Goal: Task Accomplishment & Management: Use online tool/utility

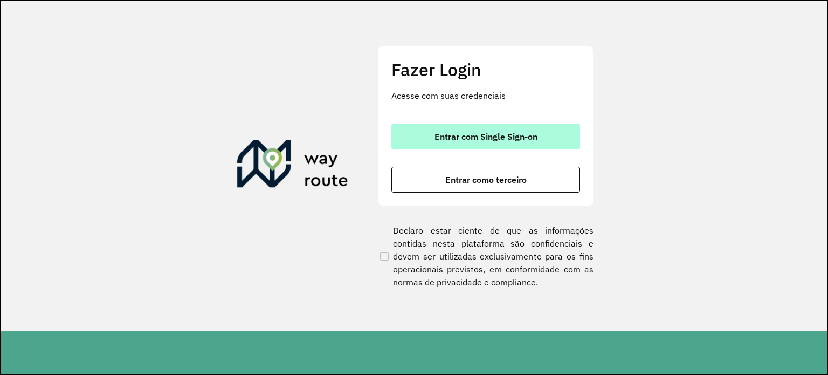
click at [501, 129] on button "Entrar com Single Sign-on" at bounding box center [485, 136] width 189 height 26
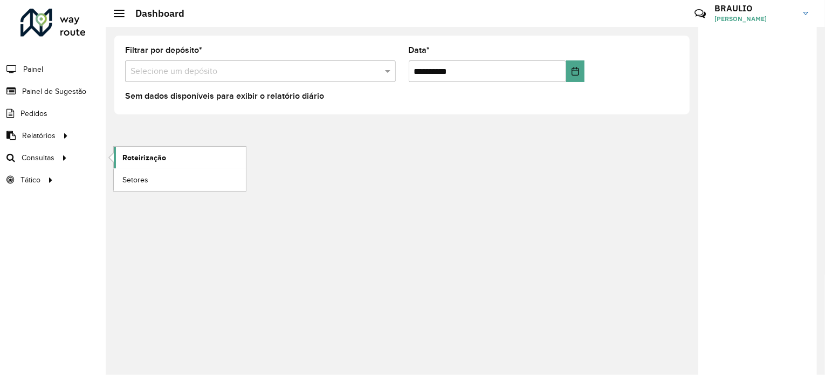
click at [147, 155] on span "Roteirização" at bounding box center [144, 157] width 44 height 11
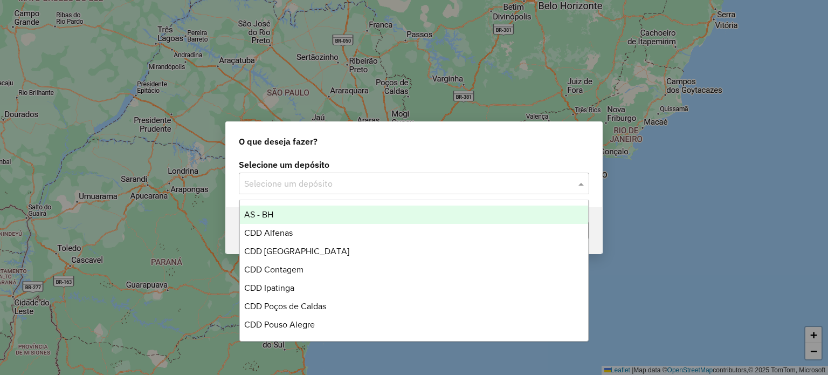
click at [336, 187] on input "text" at bounding box center [403, 183] width 318 height 13
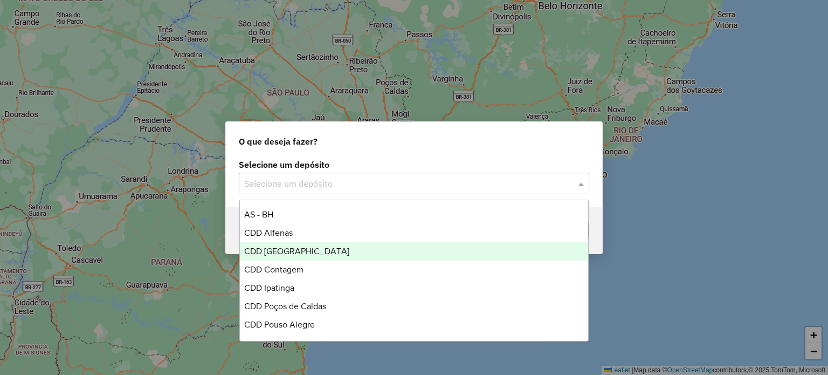
click at [330, 255] on div "CDD [GEOGRAPHIC_DATA]" at bounding box center [414, 251] width 349 height 18
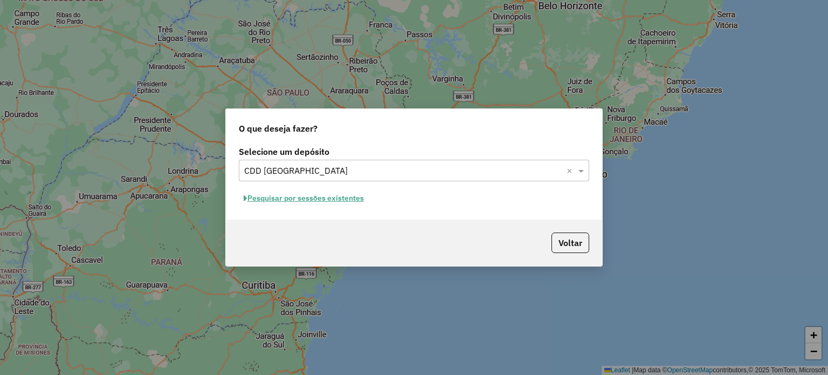
click at [341, 200] on button "Pesquisar por sessões existentes" at bounding box center [304, 198] width 130 height 17
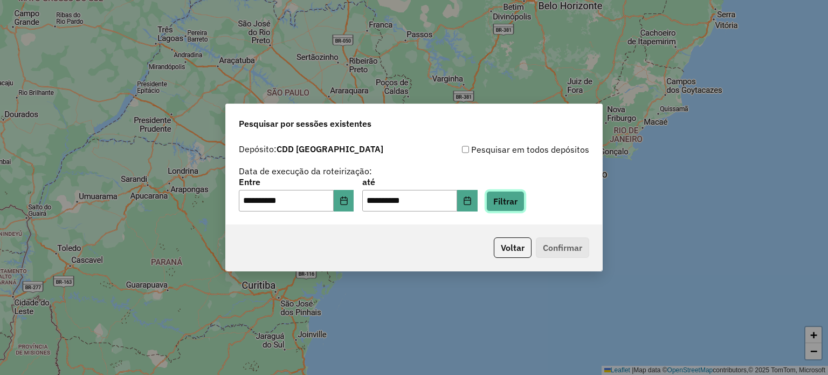
click at [520, 206] on button "Filtrar" at bounding box center [505, 201] width 38 height 20
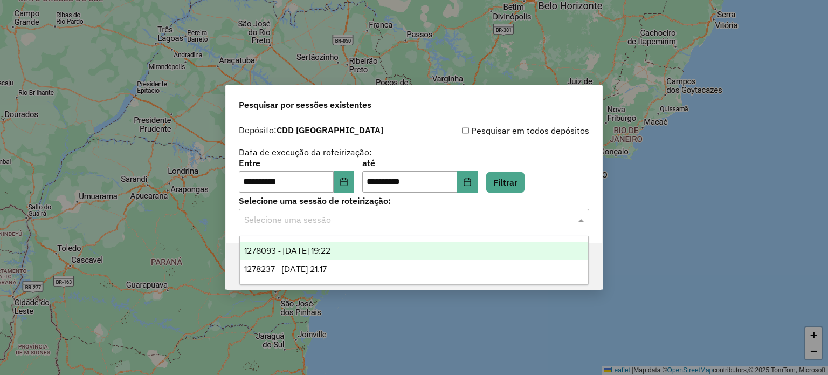
click at [399, 224] on input "text" at bounding box center [403, 219] width 318 height 13
click at [377, 254] on div "1278093 - 18/09/2025 19:22" at bounding box center [414, 250] width 349 height 18
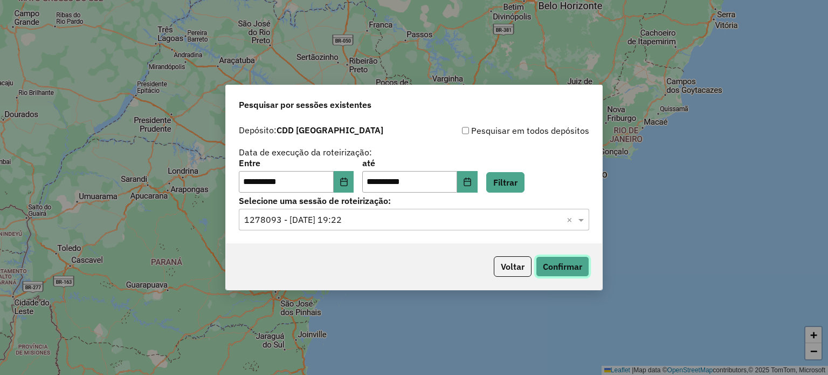
click at [558, 268] on button "Confirmar" at bounding box center [562, 266] width 53 height 20
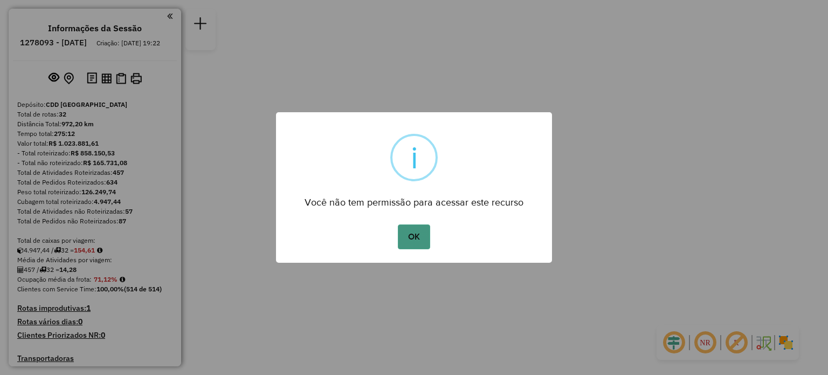
click at [412, 235] on button "OK" at bounding box center [414, 236] width 32 height 25
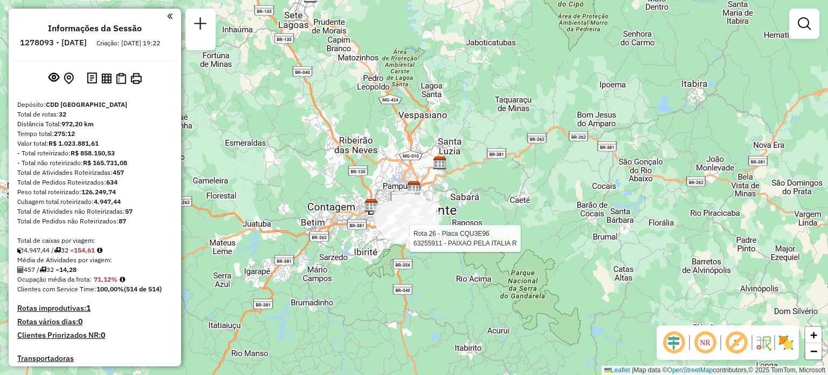
select select "**********"
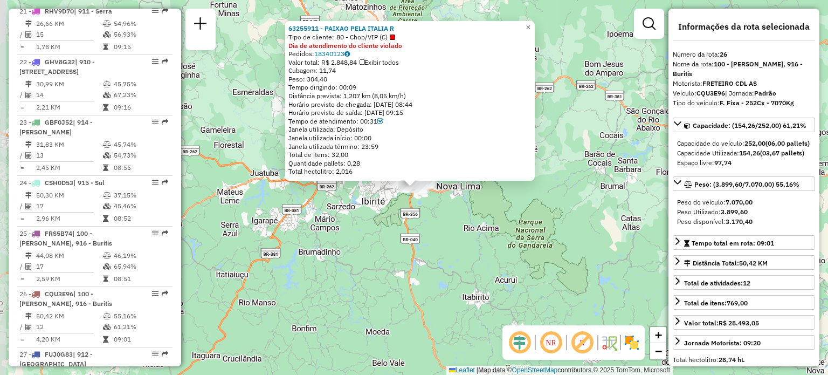
scroll to position [1899, 0]
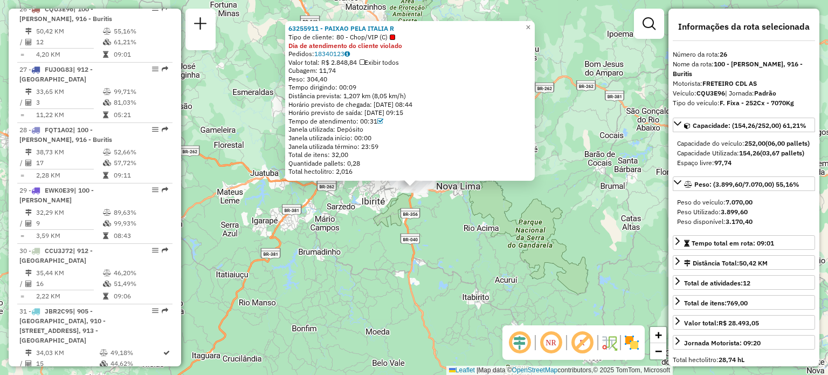
click at [433, 224] on div "63255911 - PAIXAO PELA ITALIA R Tipo de cliente: 80 - Chop/VIP (C) Dia de atend…" at bounding box center [414, 187] width 828 height 375
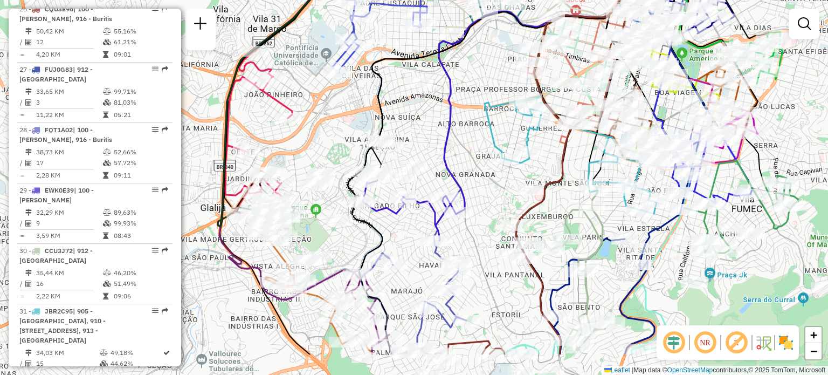
drag, startPoint x: 360, startPoint y: 156, endPoint x: 483, endPoint y: 136, distance: 124.6
click at [483, 136] on icon at bounding box center [540, 59] width 203 height 308
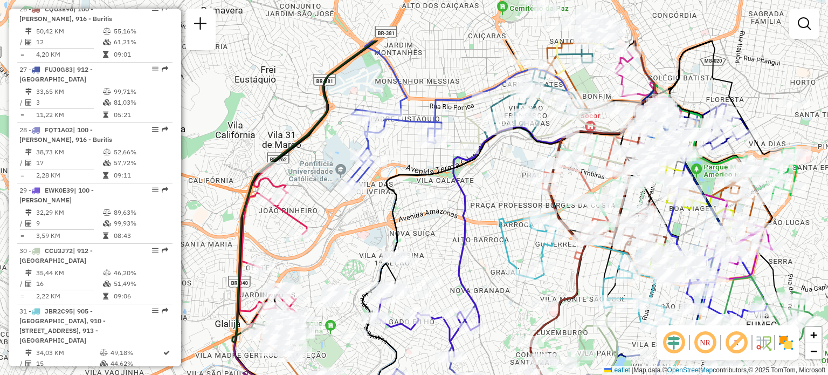
drag, startPoint x: 432, startPoint y: 66, endPoint x: 417, endPoint y: 144, distance: 79.5
click at [417, 144] on div "Janela de atendimento Grade de atendimento Capacidade Transportadoras Veículos …" at bounding box center [414, 187] width 828 height 375
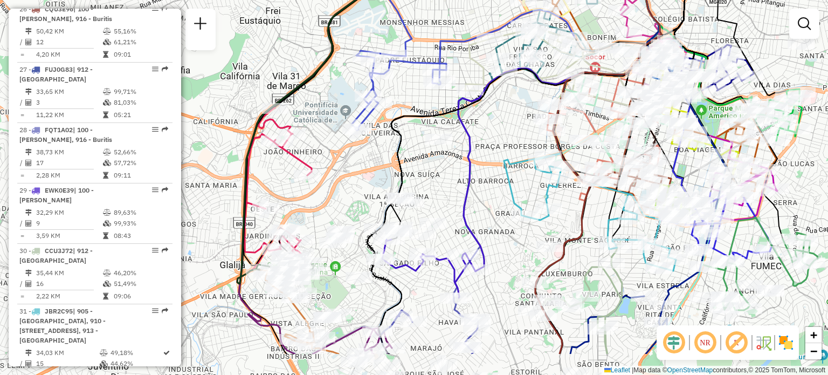
drag, startPoint x: 334, startPoint y: 252, endPoint x: 338, endPoint y: 185, distance: 67.0
click at [338, 185] on div "Janela de atendimento Grade de atendimento Capacidade Transportadoras Veículos …" at bounding box center [414, 187] width 828 height 375
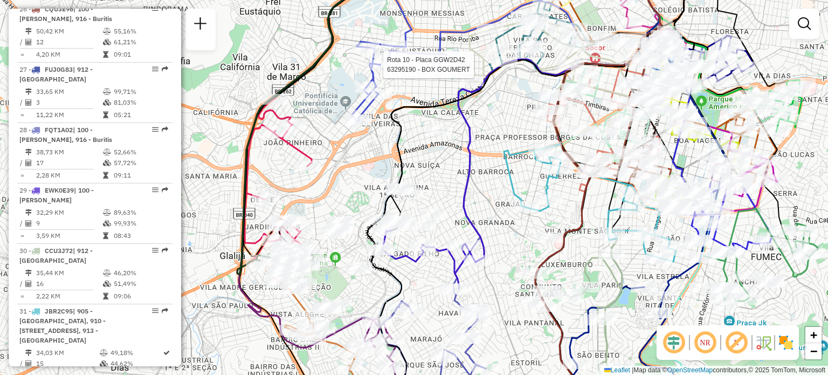
select select "**********"
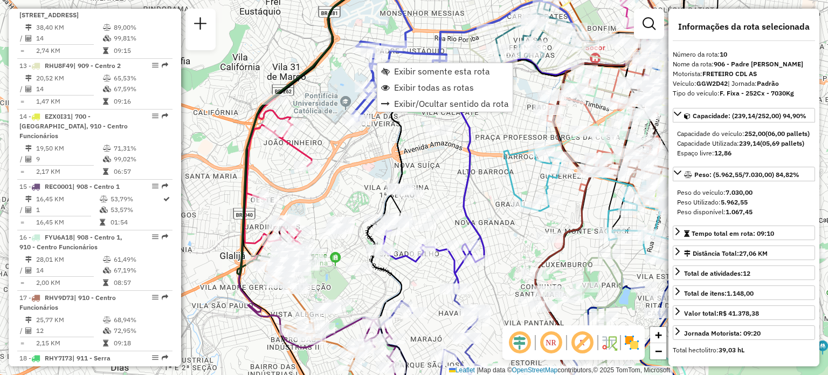
scroll to position [955, 0]
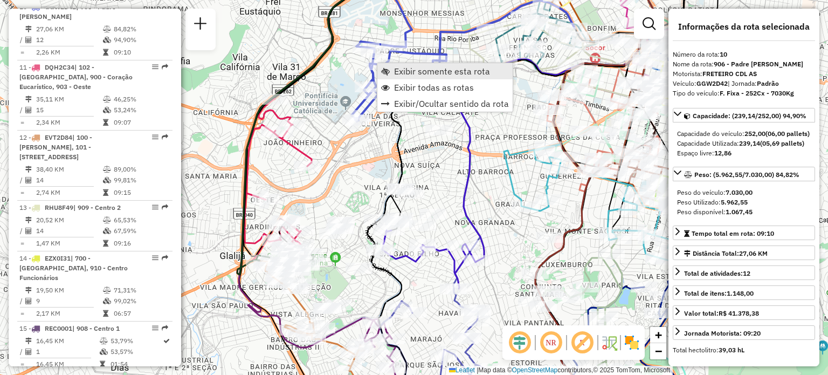
click at [410, 75] on span "Exibir somente esta rota" at bounding box center [442, 71] width 96 height 9
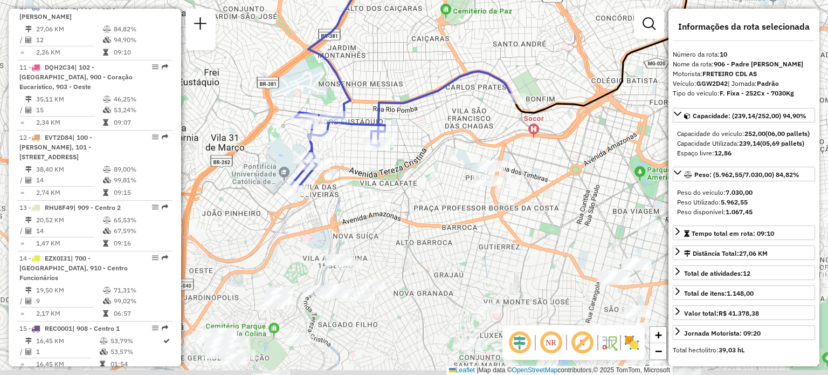
drag, startPoint x: 412, startPoint y: 306, endPoint x: 463, endPoint y: 122, distance: 190.8
click at [463, 122] on div "Janela de atendimento Grade de atendimento Capacidade Transportadoras Veículos …" at bounding box center [414, 187] width 828 height 375
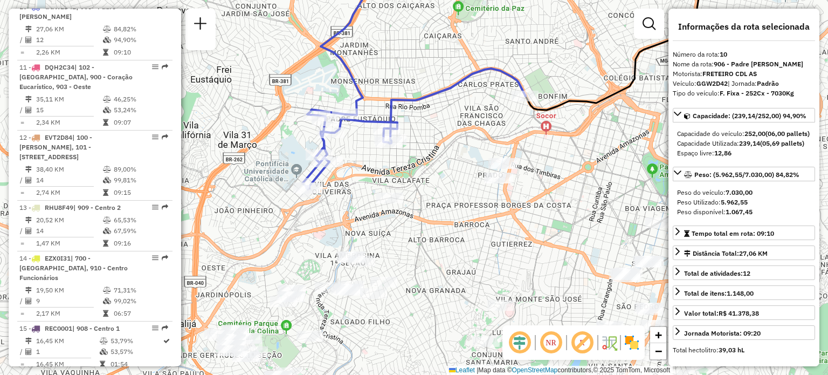
click at [625, 344] on img at bounding box center [631, 342] width 17 height 17
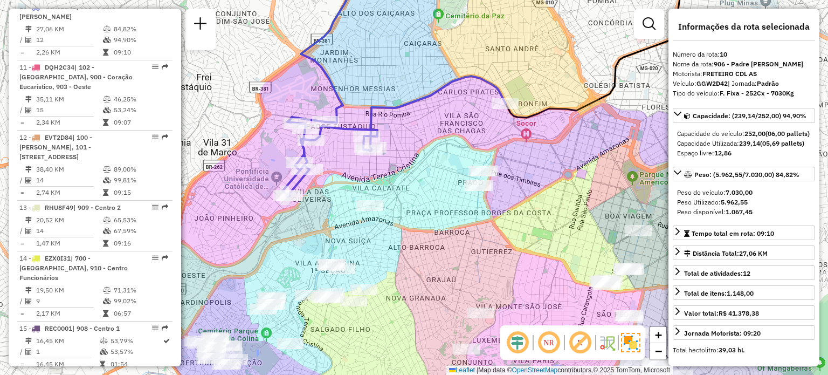
drag, startPoint x: 382, startPoint y: 207, endPoint x: 362, endPoint y: 213, distance: 21.5
click at [362, 213] on div "Janela de atendimento Grade de atendimento Capacidade Transportadoras Veículos …" at bounding box center [414, 187] width 828 height 375
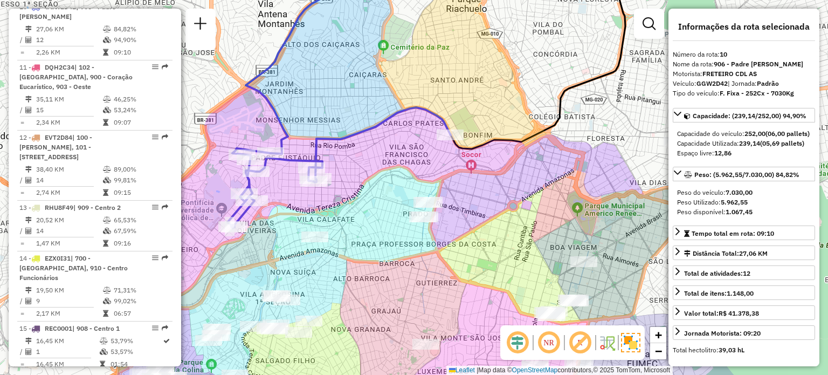
drag, startPoint x: 476, startPoint y: 130, endPoint x: 429, endPoint y: 157, distance: 54.3
click at [429, 157] on div "Janela de atendimento Grade de atendimento Capacidade Transportadoras Veículos …" at bounding box center [414, 187] width 828 height 375
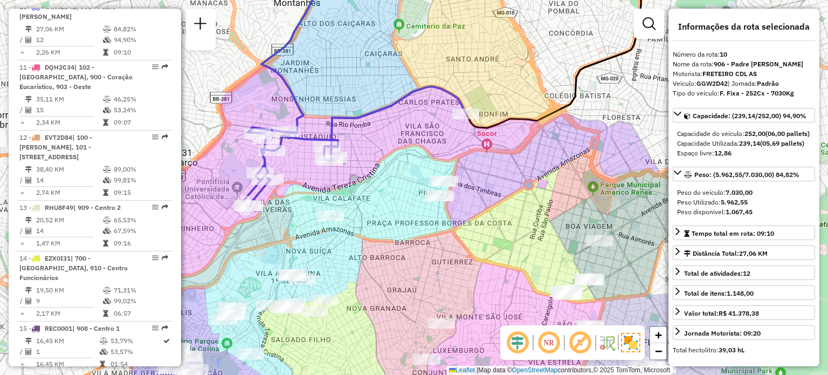
drag, startPoint x: 356, startPoint y: 211, endPoint x: 410, endPoint y: 133, distance: 94.9
click at [410, 133] on div "Janela de atendimento Grade de atendimento Capacidade Transportadoras Veículos …" at bounding box center [414, 187] width 828 height 375
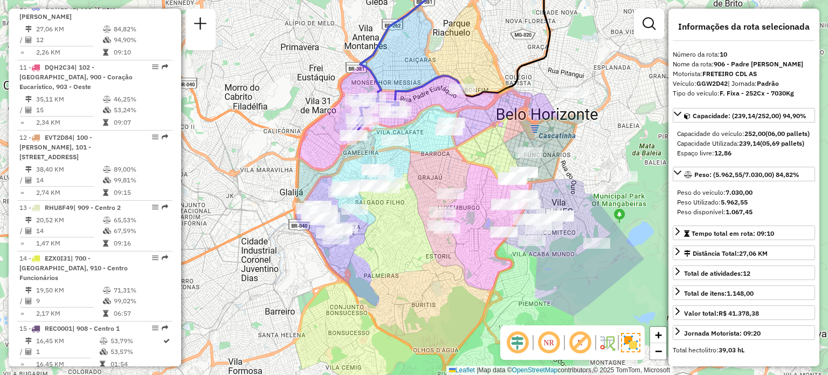
click at [380, 202] on div "Janela de atendimento Grade de atendimento Capacidade Transportadoras Veículos …" at bounding box center [414, 187] width 828 height 375
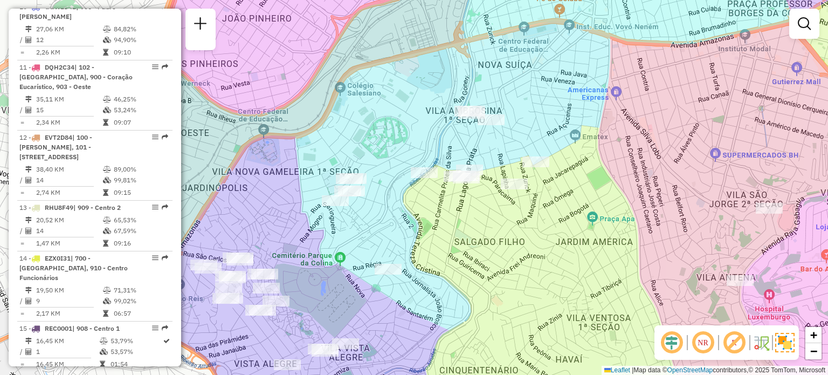
drag, startPoint x: 390, startPoint y: 230, endPoint x: 501, endPoint y: 230, distance: 110.5
click at [501, 230] on div "Janela de atendimento Grade de atendimento Capacidade Transportadoras Veículos …" at bounding box center [414, 187] width 828 height 375
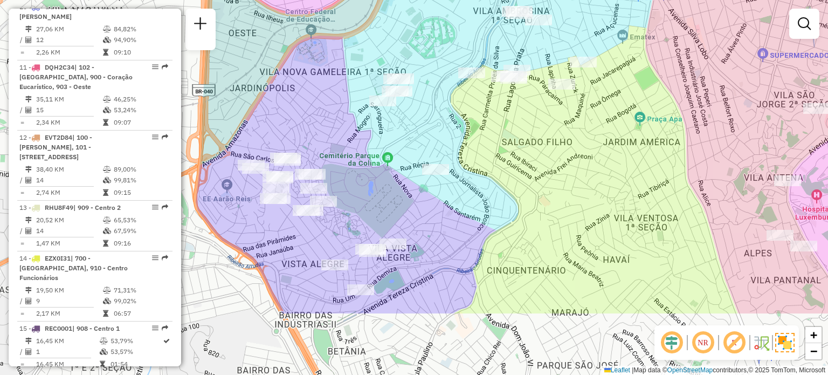
drag, startPoint x: 525, startPoint y: 51, endPoint x: 552, endPoint y: -48, distance: 102.6
click at [552, 0] on html "Aguarde... Pop-up bloqueado! Seu navegador bloqueou automáticamente a abertura …" at bounding box center [414, 187] width 828 height 375
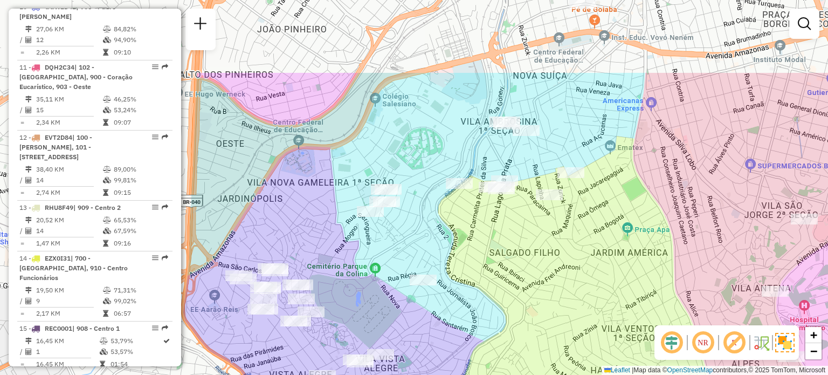
drag, startPoint x: 453, startPoint y: 58, endPoint x: 439, endPoint y: 189, distance: 131.6
click at [439, 189] on div "Janela de atendimento Grade de atendimento Capacidade Transportadoras Veículos …" at bounding box center [414, 187] width 828 height 375
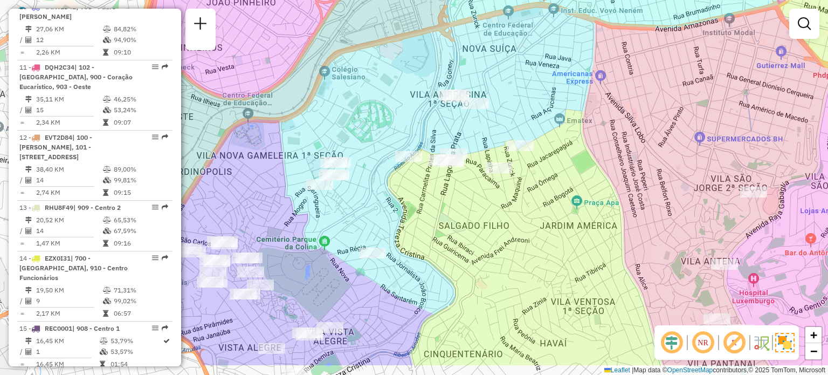
drag, startPoint x: 484, startPoint y: 185, endPoint x: 435, endPoint y: 137, distance: 68.6
click at [435, 137] on div "Janela de atendimento Grade de atendimento Capacidade Transportadoras Veículos …" at bounding box center [414, 187] width 828 height 375
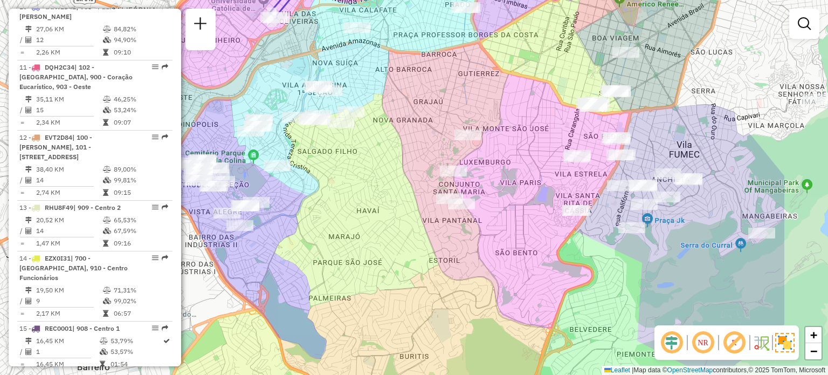
drag, startPoint x: 678, startPoint y: 178, endPoint x: 552, endPoint y: 148, distance: 130.1
click at [552, 148] on div "Janela de atendimento Grade de atendimento Capacidade Transportadoras Veículos …" at bounding box center [414, 187] width 828 height 375
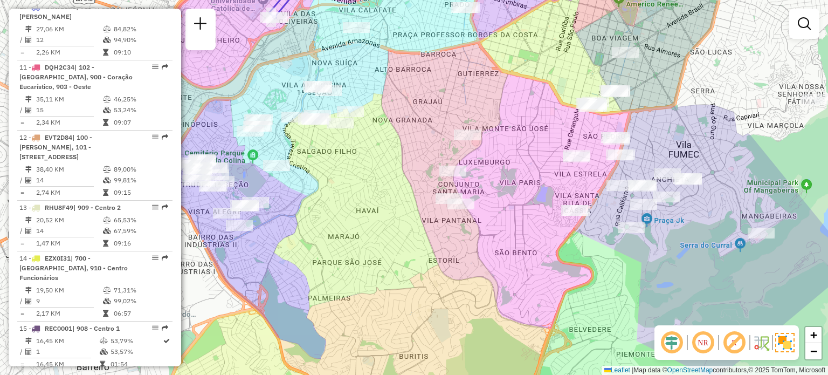
click at [724, 160] on div "Janela de atendimento Grade de atendimento Capacidade Transportadoras Veículos …" at bounding box center [414, 187] width 828 height 375
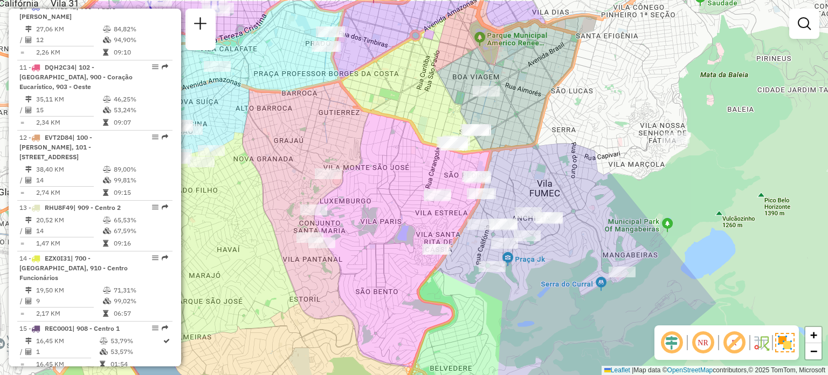
drag, startPoint x: 724, startPoint y: 160, endPoint x: 583, endPoint y: 200, distance: 146.9
click at [583, 200] on div "Janela de atendimento Grade de atendimento Capacidade Transportadoras Veículos …" at bounding box center [414, 187] width 828 height 375
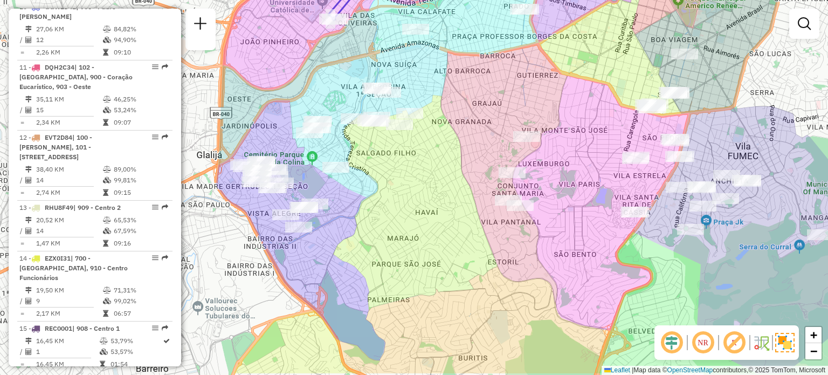
drag, startPoint x: 257, startPoint y: 232, endPoint x: 458, endPoint y: 193, distance: 205.2
click at [458, 193] on div "Janela de atendimento Grade de atendimento Capacidade Transportadoras Veículos …" at bounding box center [414, 187] width 828 height 375
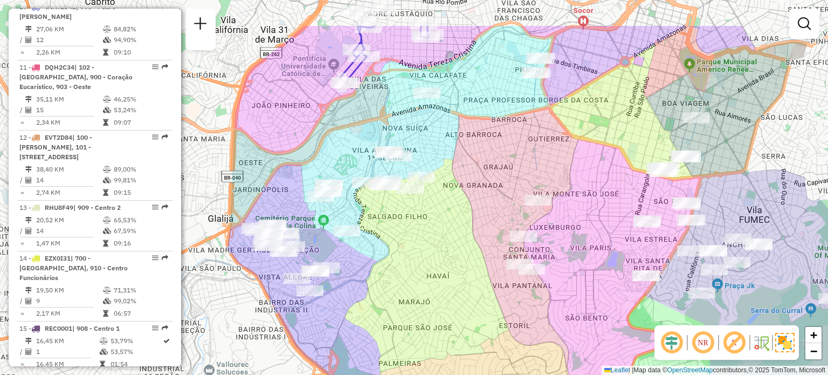
drag, startPoint x: 384, startPoint y: 164, endPoint x: 394, endPoint y: 229, distance: 65.5
click at [394, 229] on div "Janela de atendimento Grade de atendimento Capacidade Transportadoras Veículos …" at bounding box center [414, 187] width 828 height 375
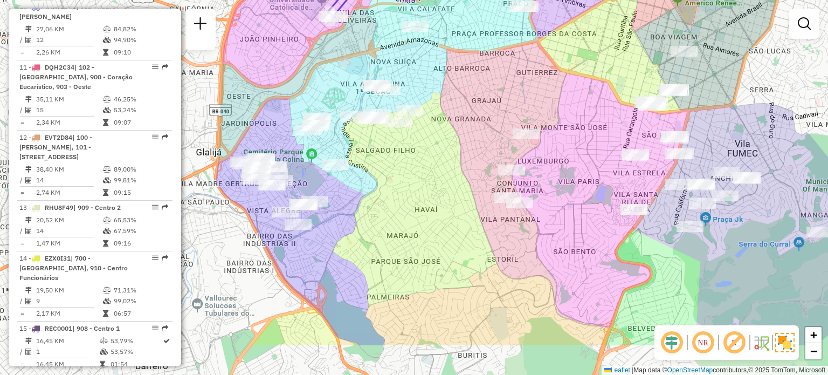
drag, startPoint x: 417, startPoint y: 237, endPoint x: 405, endPoint y: 169, distance: 68.9
click at [405, 169] on div "Janela de atendimento Grade de atendimento Capacidade Transportadoras Veículos …" at bounding box center [414, 187] width 828 height 375
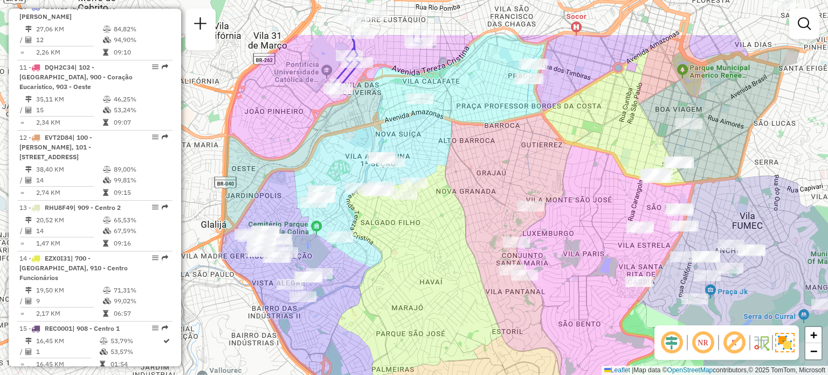
drag, startPoint x: 431, startPoint y: 121, endPoint x: 435, endPoint y: 194, distance: 72.9
click at [435, 194] on div "Janela de atendimento Grade de atendimento Capacidade Transportadoras Veículos …" at bounding box center [414, 187] width 828 height 375
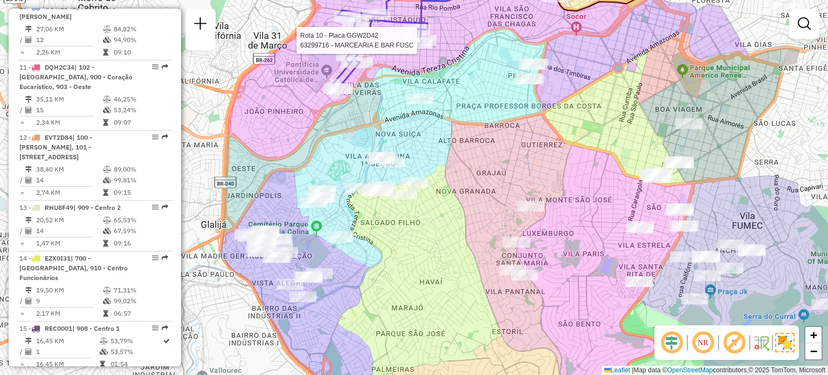
select select "**********"
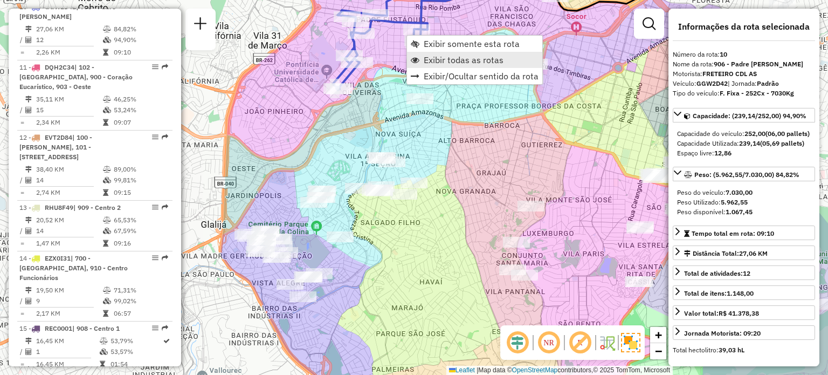
click at [466, 56] on span "Exibir todas as rotas" at bounding box center [464, 60] width 80 height 9
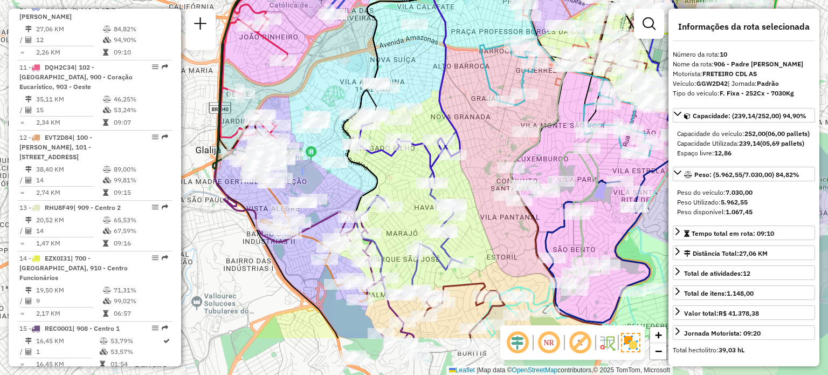
drag, startPoint x: 474, startPoint y: 255, endPoint x: 469, endPoint y: 143, distance: 112.2
click at [469, 143] on div "Janela de atendimento Grade de atendimento Capacidade Transportadoras Veículos …" at bounding box center [414, 187] width 828 height 375
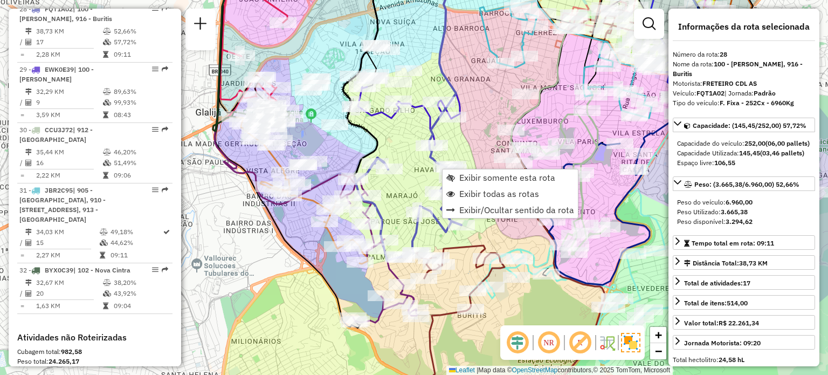
scroll to position [2020, 0]
click at [489, 175] on span "Exibir somente esta rota" at bounding box center [507, 177] width 96 height 9
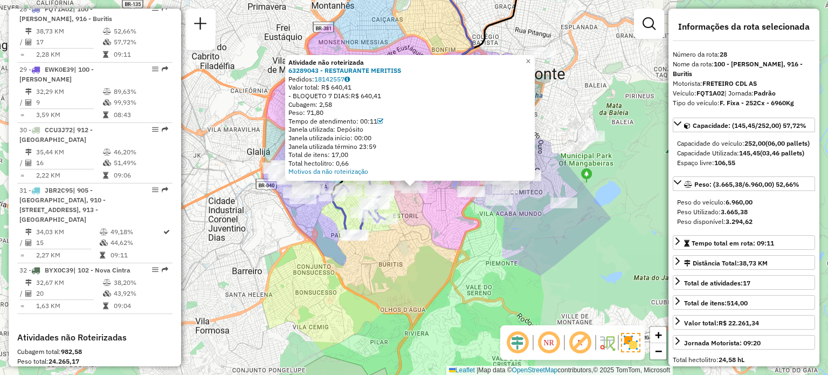
click at [362, 227] on icon at bounding box center [358, 208] width 53 height 58
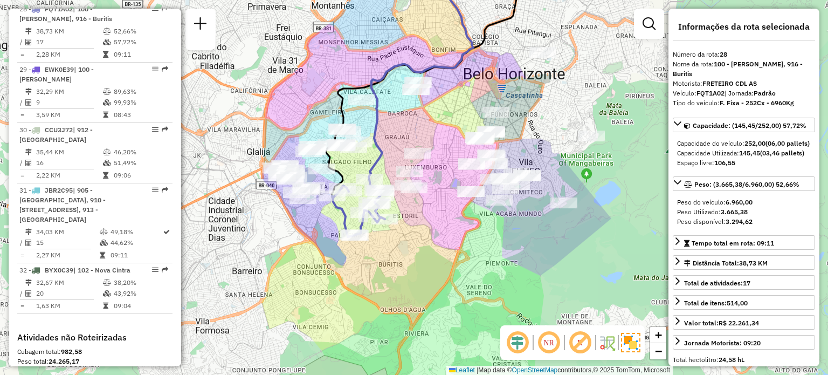
click at [385, 243] on div "Janela de atendimento Grade de atendimento Capacidade Transportadoras Veículos …" at bounding box center [414, 187] width 828 height 375
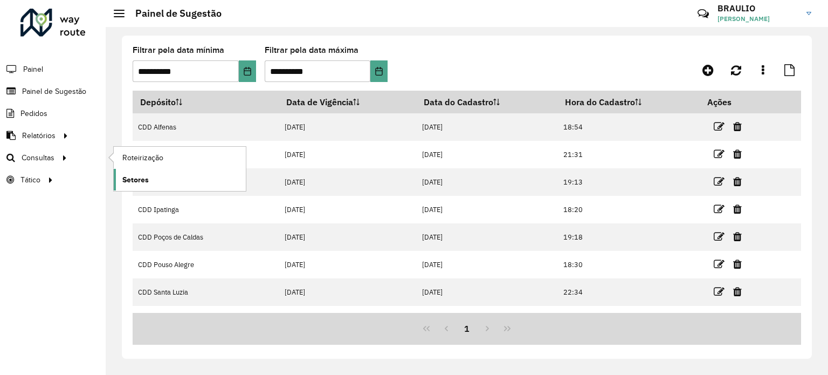
click at [155, 177] on link "Setores" at bounding box center [180, 180] width 132 height 22
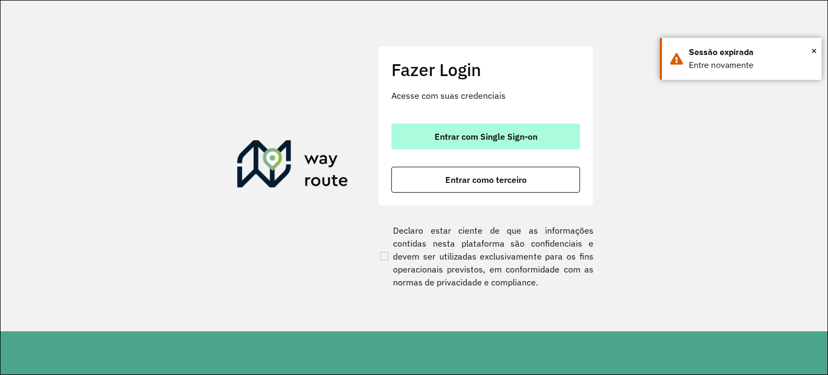
drag, startPoint x: 459, startPoint y: 153, endPoint x: 473, endPoint y: 142, distance: 16.9
click at [473, 142] on div "Entrar com Single Sign-on Entrar como terceiro" at bounding box center [485, 157] width 189 height 69
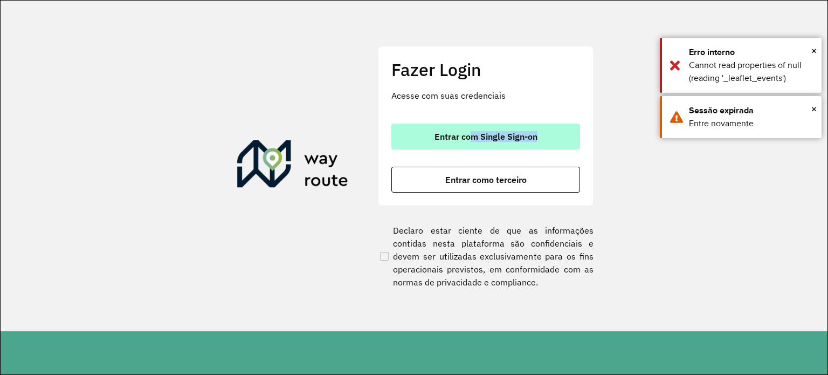
click at [473, 142] on button "Entrar com Single Sign-on" at bounding box center [485, 136] width 189 height 26
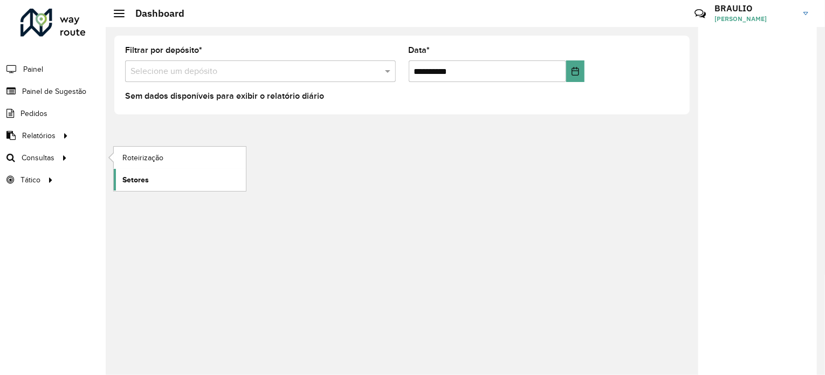
click at [137, 171] on link "Setores" at bounding box center [180, 180] width 132 height 22
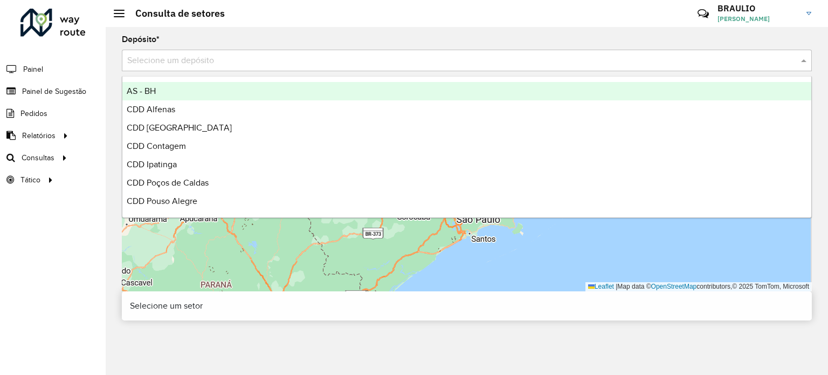
click at [197, 64] on input "text" at bounding box center [455, 60] width 657 height 13
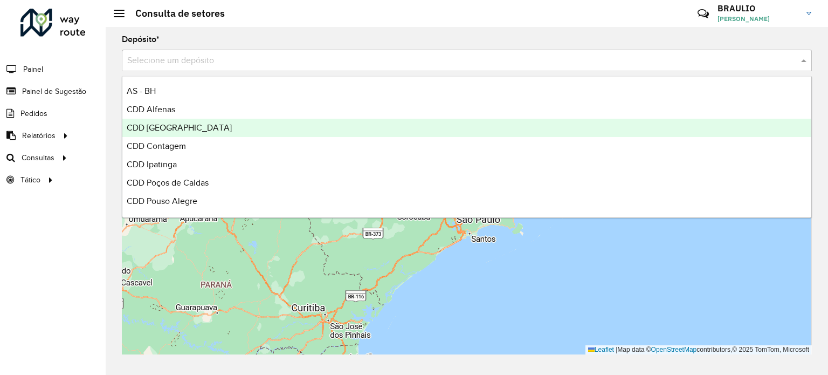
click at [191, 124] on span "CDD [GEOGRAPHIC_DATA]" at bounding box center [179, 127] width 105 height 9
